Goal: Transaction & Acquisition: Purchase product/service

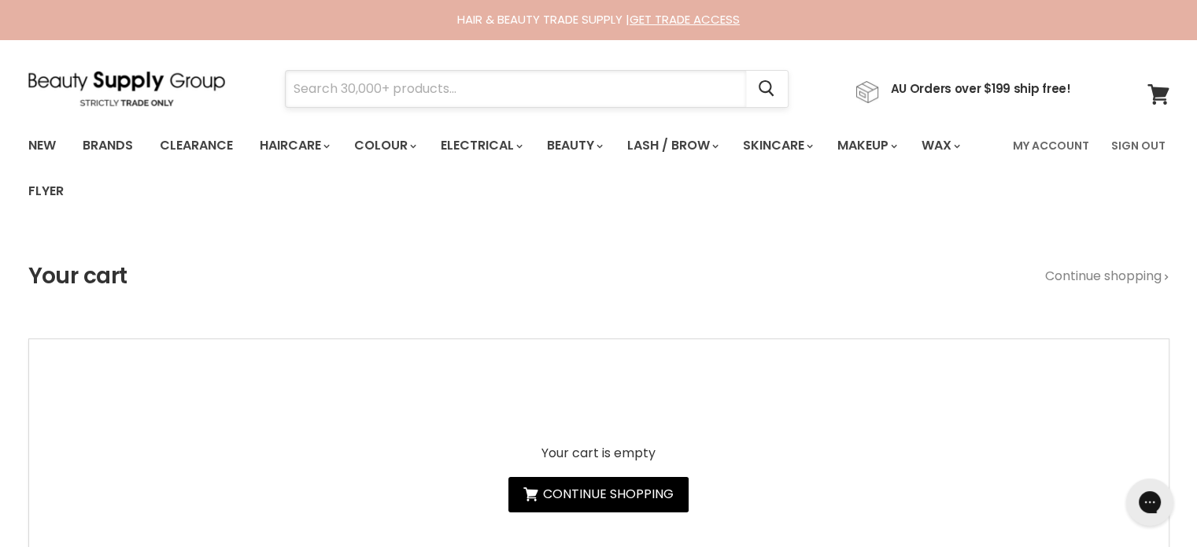
paste input "Davroe Smooth"
type input "Davroe Smooth"
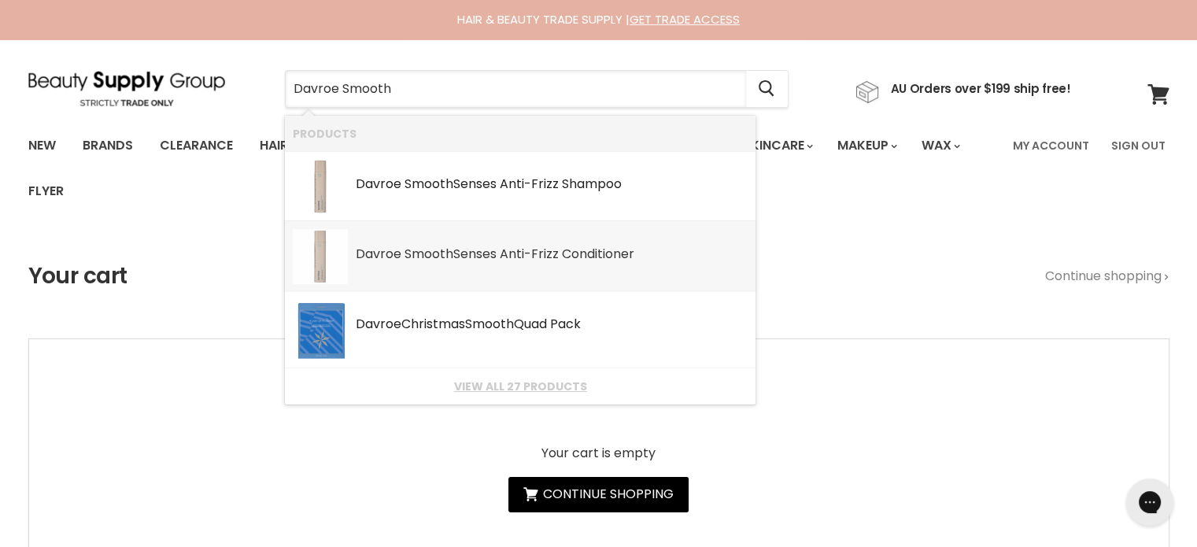
click at [452, 240] on div "Davroe Smooth Senses Anti-Frizz Conditioner SKU: 9326123007513 Davroe" at bounding box center [552, 246] width 392 height 35
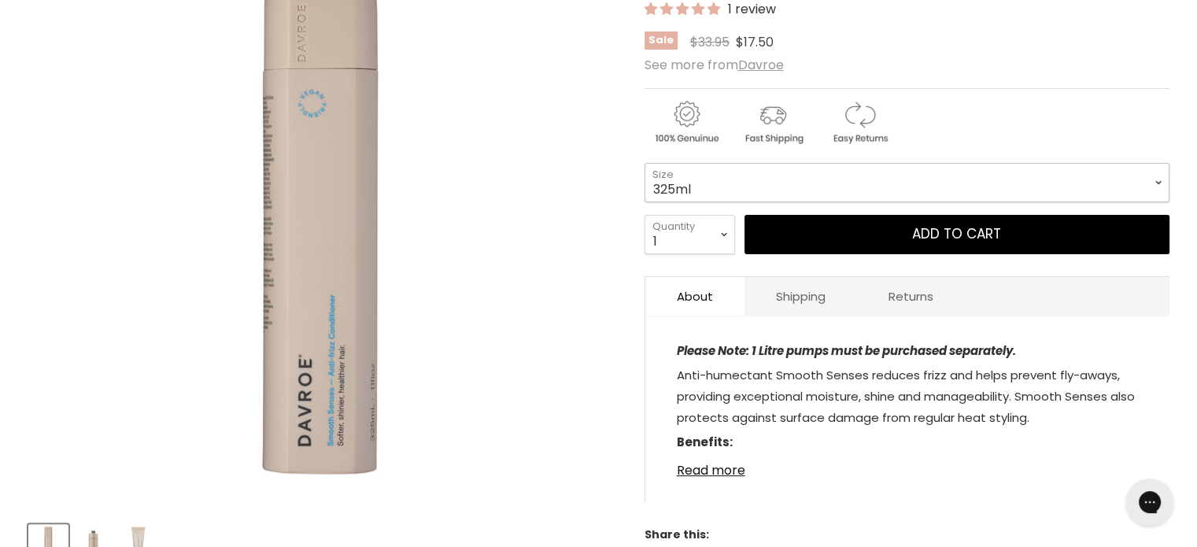
click at [843, 187] on select "325ml 100ml 1 Litre" at bounding box center [906, 182] width 525 height 39
click at [644, 163] on select "325ml 100ml 1 Litre" at bounding box center [906, 182] width 525 height 39
select select "1 Litre"
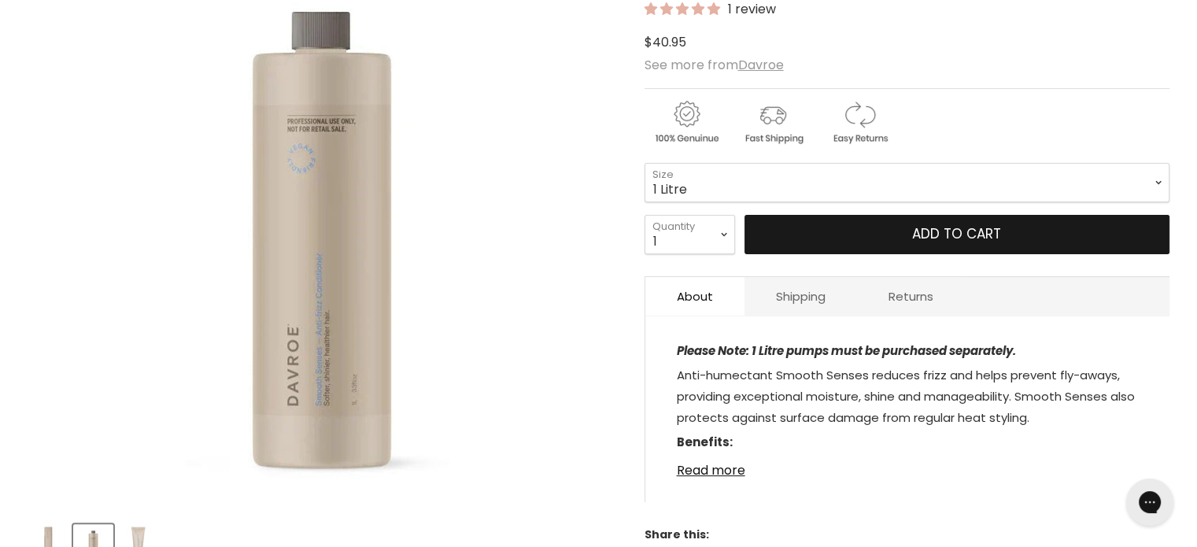
click at [872, 230] on button "Add to cart" at bounding box center [956, 234] width 425 height 39
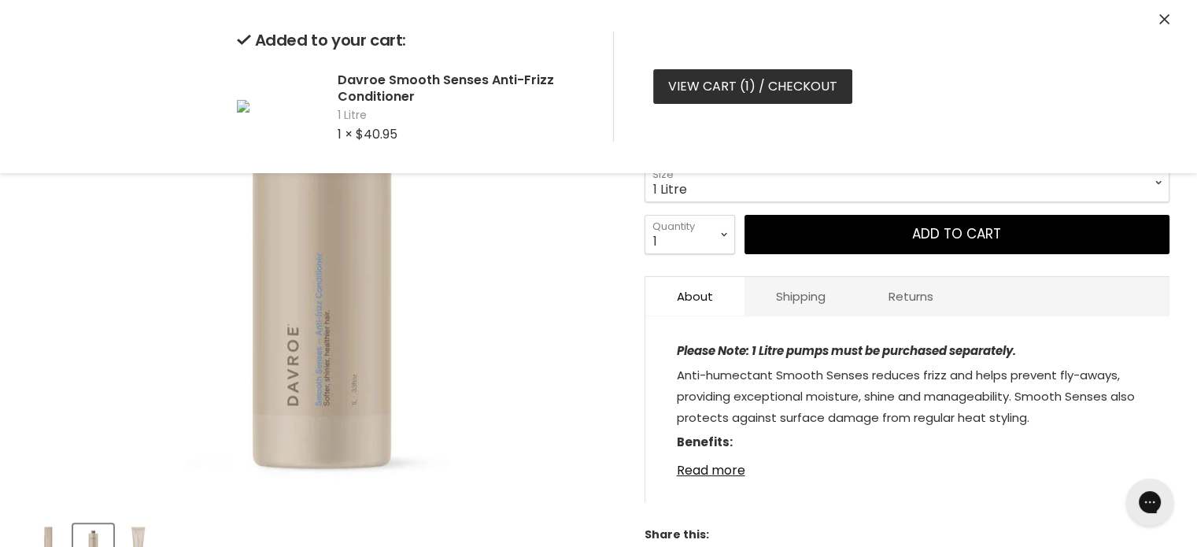
click at [761, 85] on link "View cart ( 1 ) / Checkout" at bounding box center [752, 86] width 199 height 35
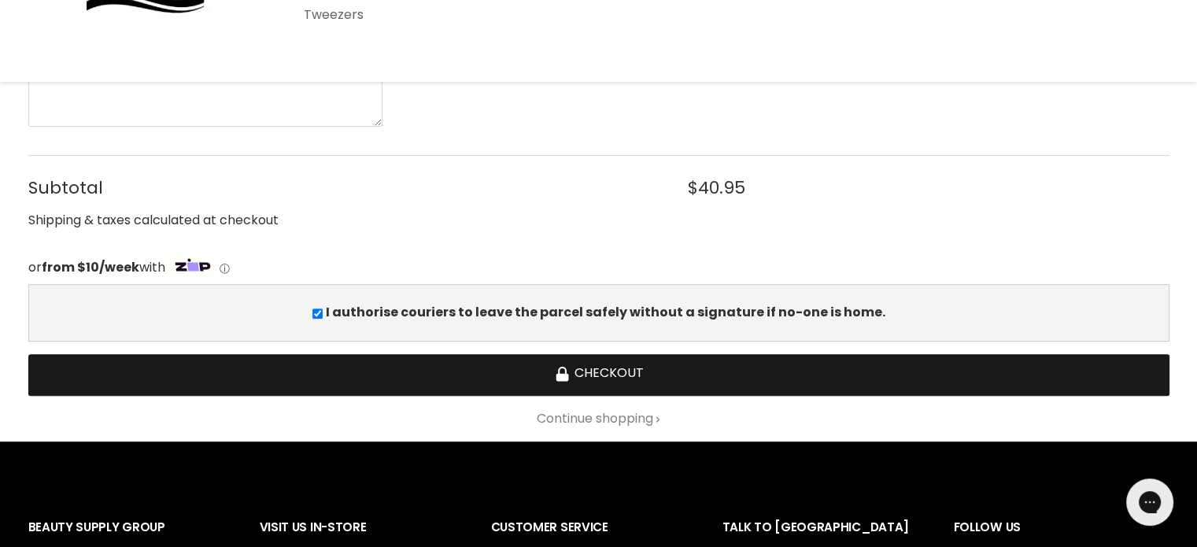
scroll to position [472, 0]
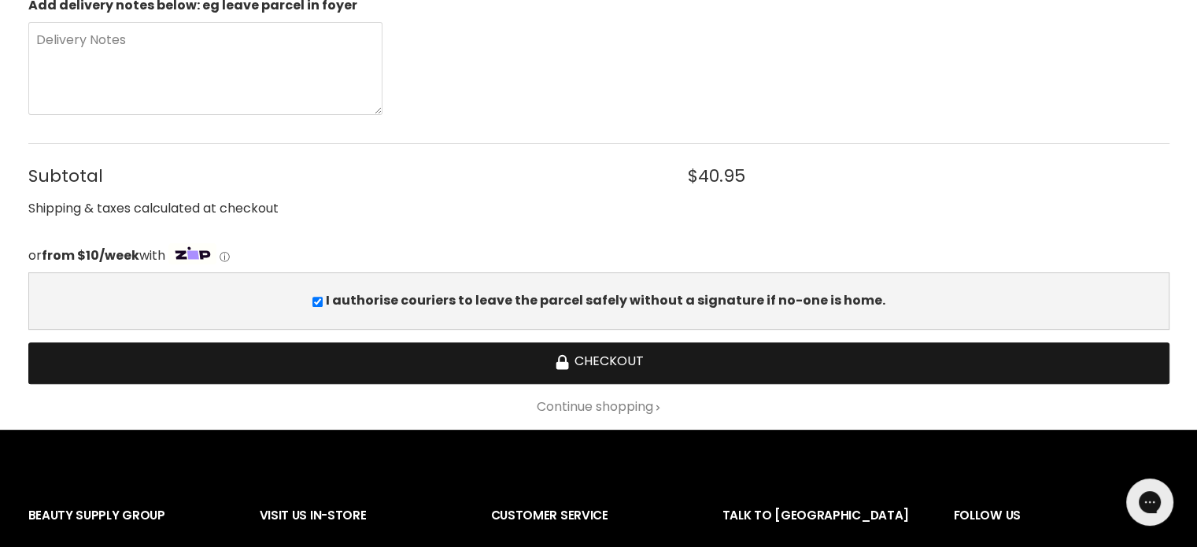
click at [628, 367] on button "Checkout" at bounding box center [598, 363] width 1141 height 42
